Goal: Information Seeking & Learning: Learn about a topic

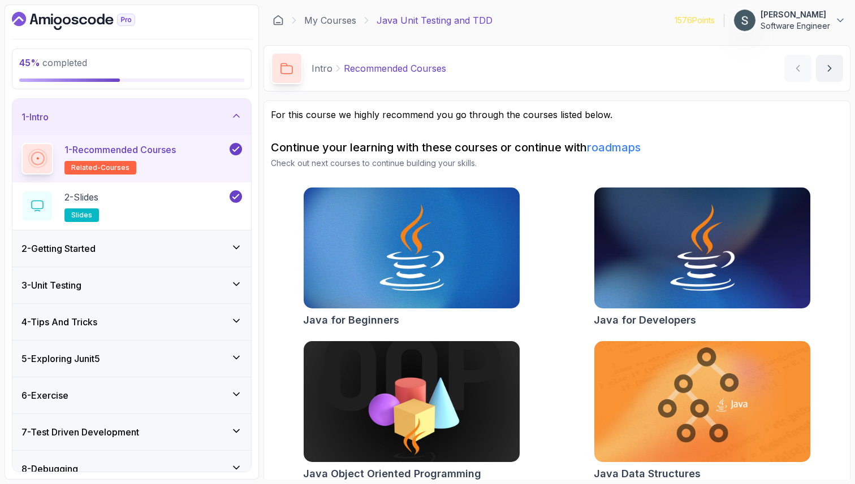
click at [129, 399] on div "6 - Exercise" at bounding box center [131, 396] width 220 height 14
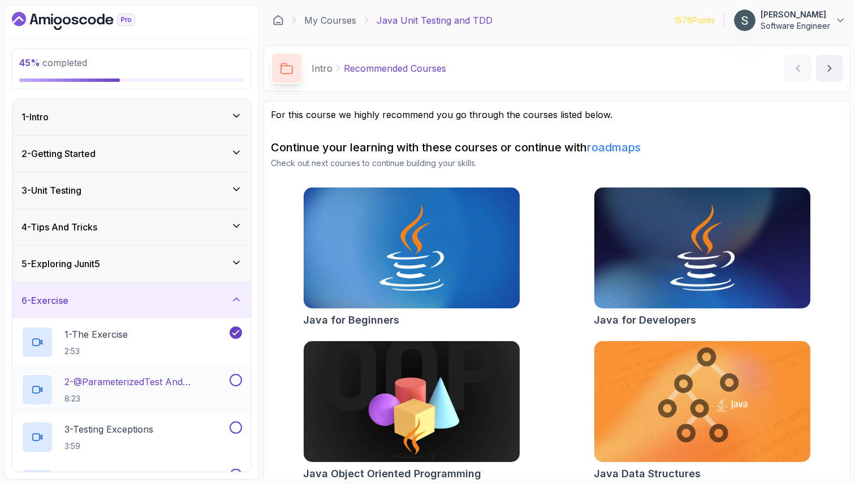
click at [144, 382] on p "2 - @ParameterizedTest and @CsvSource" at bounding box center [145, 382] width 163 height 14
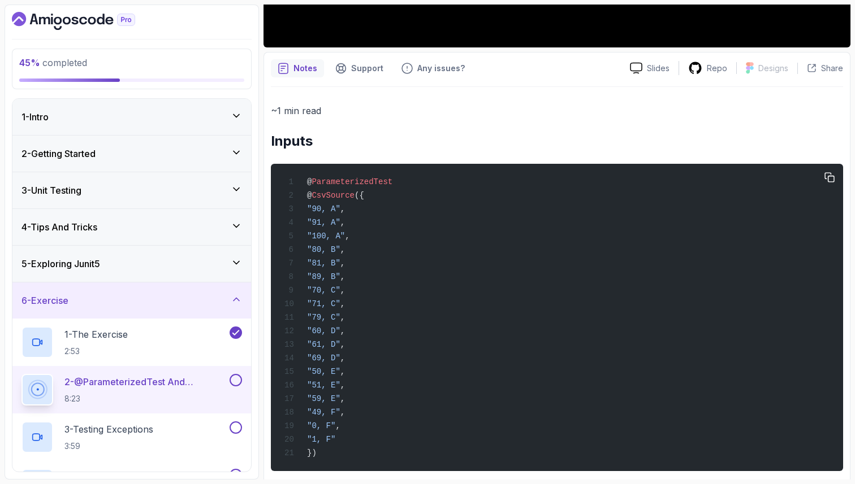
scroll to position [410, 0]
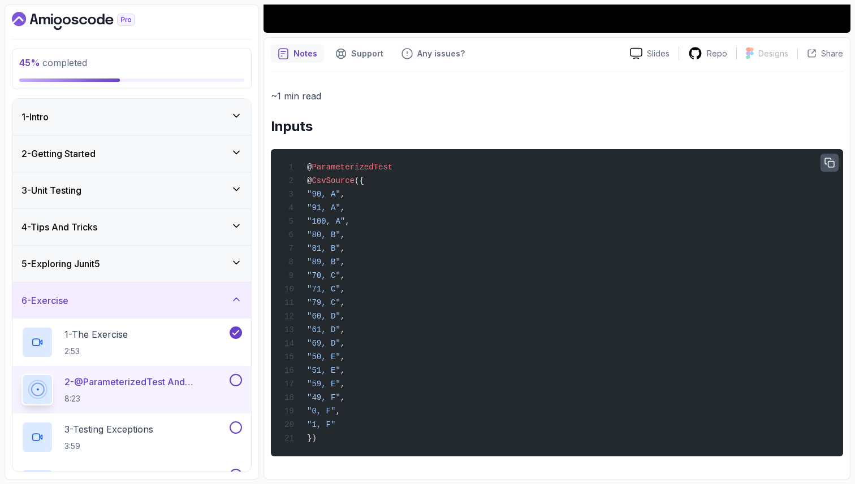
click at [824, 158] on icon "button" at bounding box center [829, 163] width 10 height 10
click at [695, 46] on icon at bounding box center [695, 53] width 14 height 14
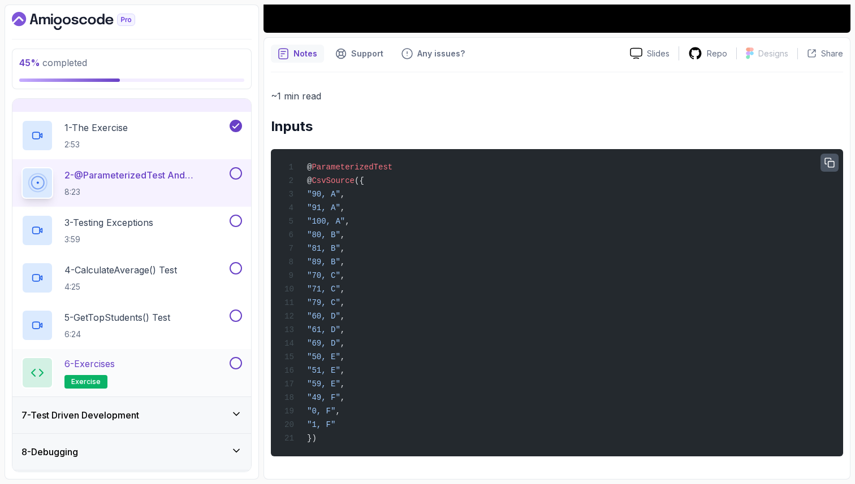
scroll to position [210, 0]
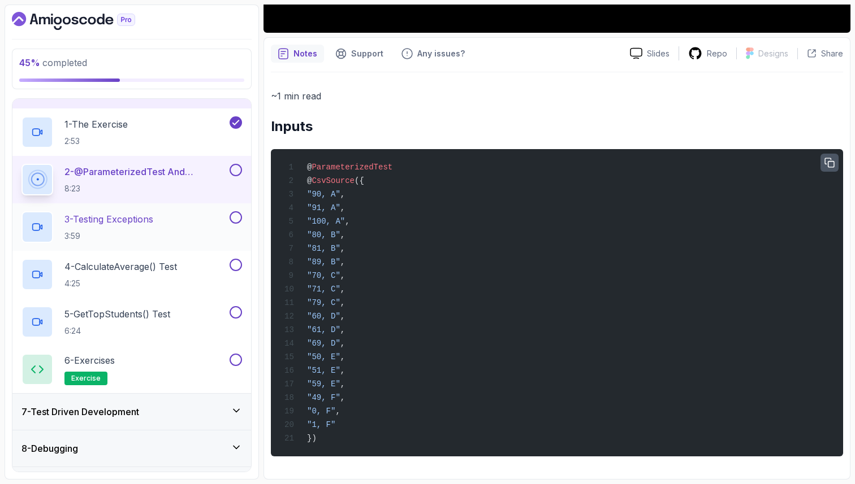
click at [143, 215] on p "3 - Testing Exceptions" at bounding box center [108, 220] width 89 height 14
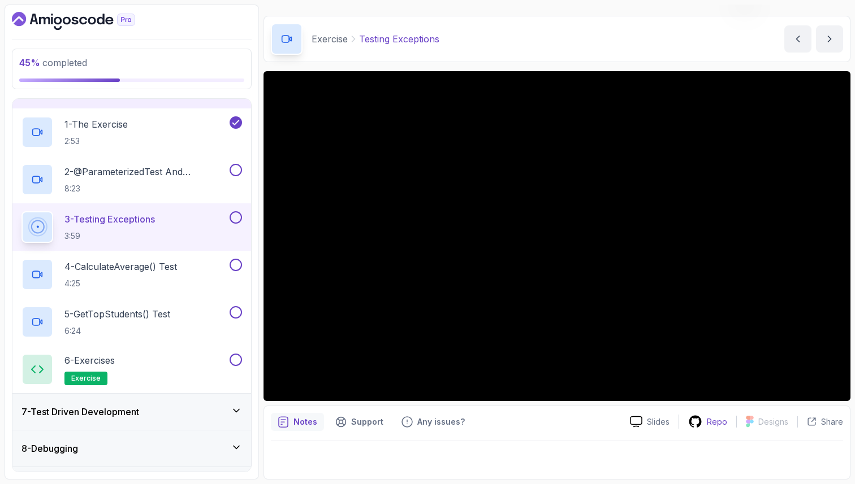
click at [726, 428] on div "Repo" at bounding box center [707, 422] width 57 height 14
click at [134, 183] on p "8:23" at bounding box center [145, 188] width 163 height 11
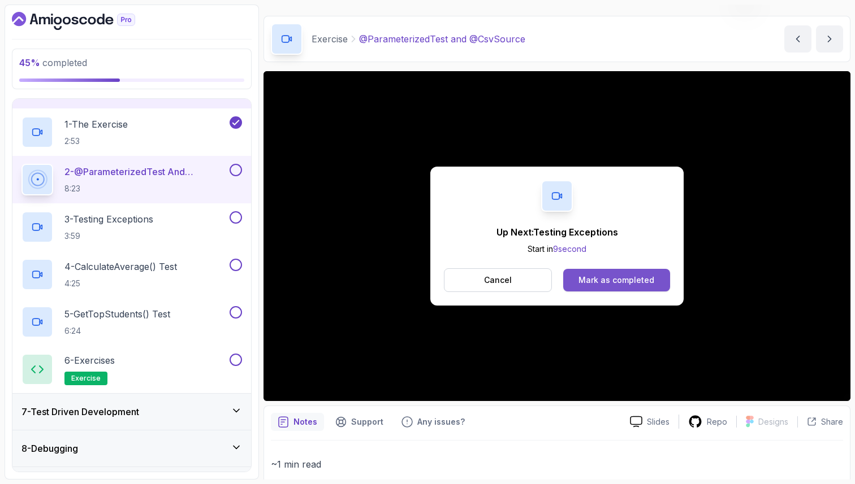
click at [600, 287] on button "Mark as completed" at bounding box center [616, 280] width 107 height 23
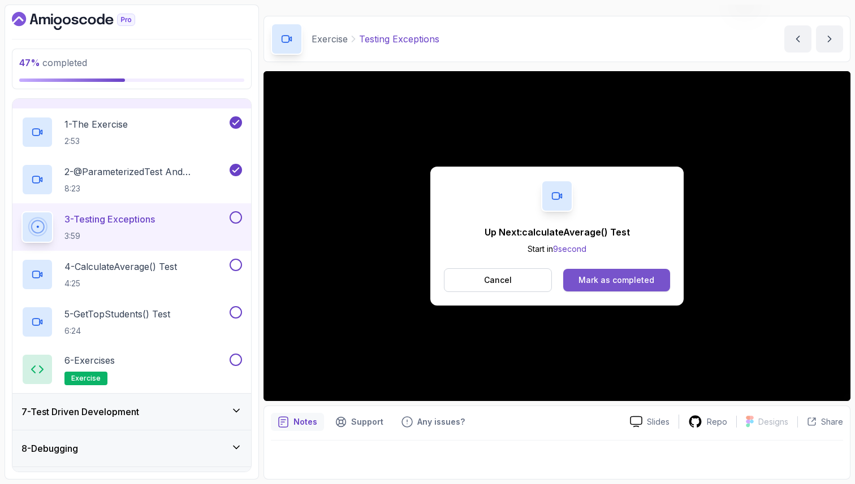
click at [634, 279] on div "Mark as completed" at bounding box center [616, 280] width 76 height 11
